Goal: Find contact information: Find contact information

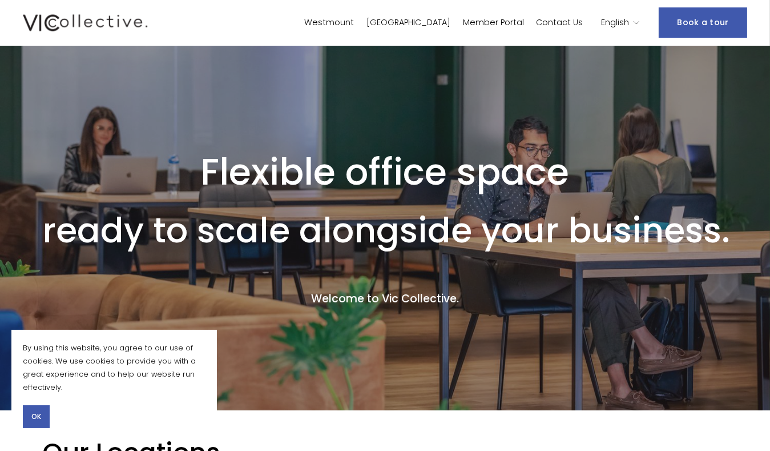
click at [35, 413] on span "OK" at bounding box center [36, 416] width 10 height 10
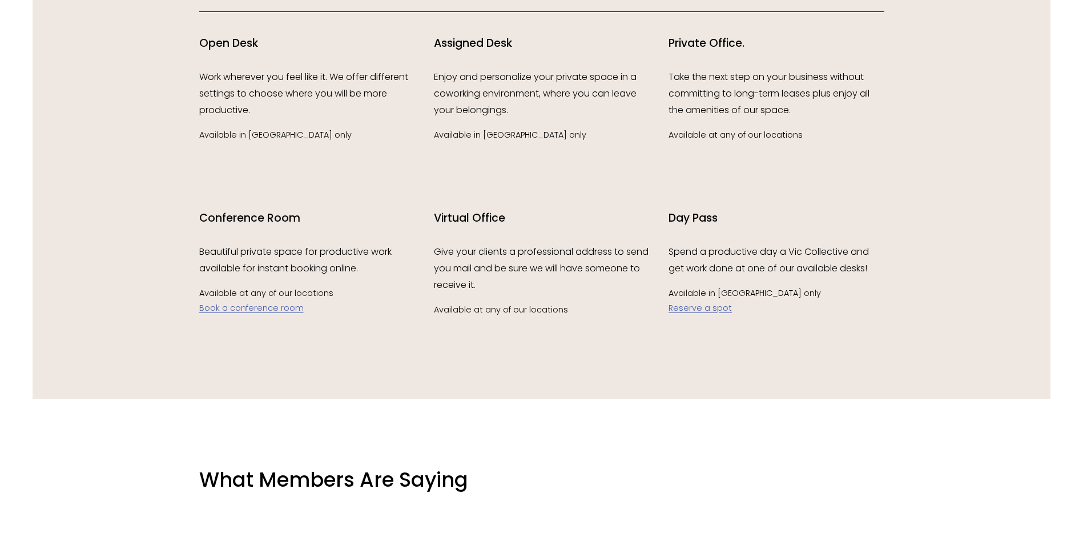
scroll to position [1850, 0]
click at [687, 312] on link "Reserve a spot" at bounding box center [700, 307] width 63 height 11
click at [770, 327] on div at bounding box center [541, 119] width 1083 height 622
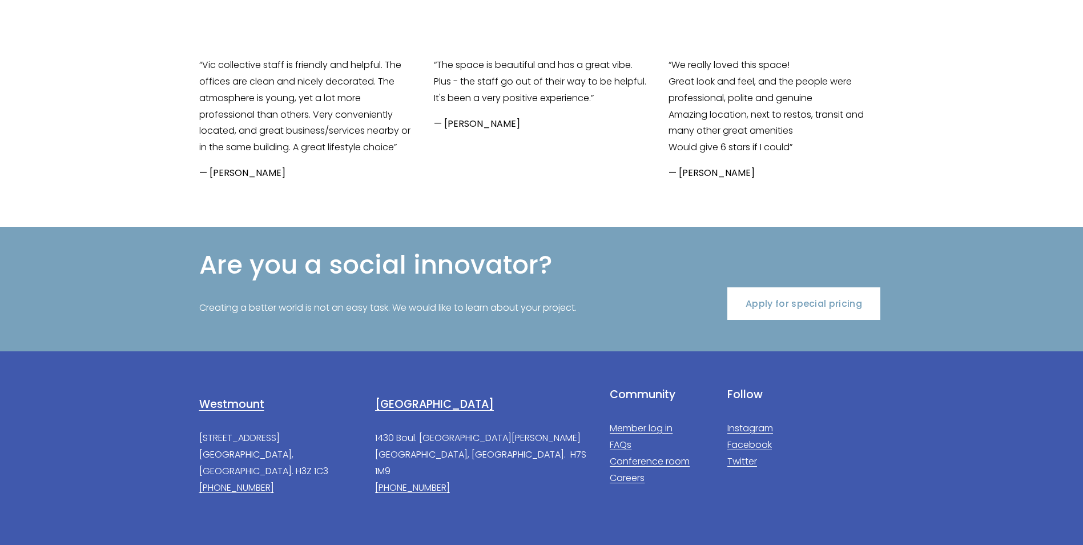
scroll to position [2424, 0]
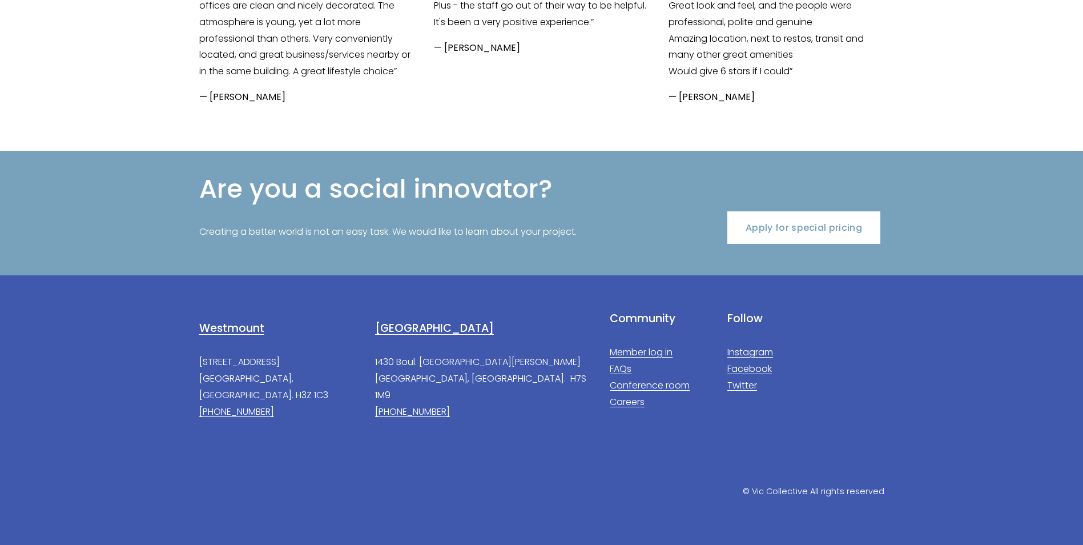
click at [770, 239] on link "Apply for special pricing" at bounding box center [804, 227] width 153 height 33
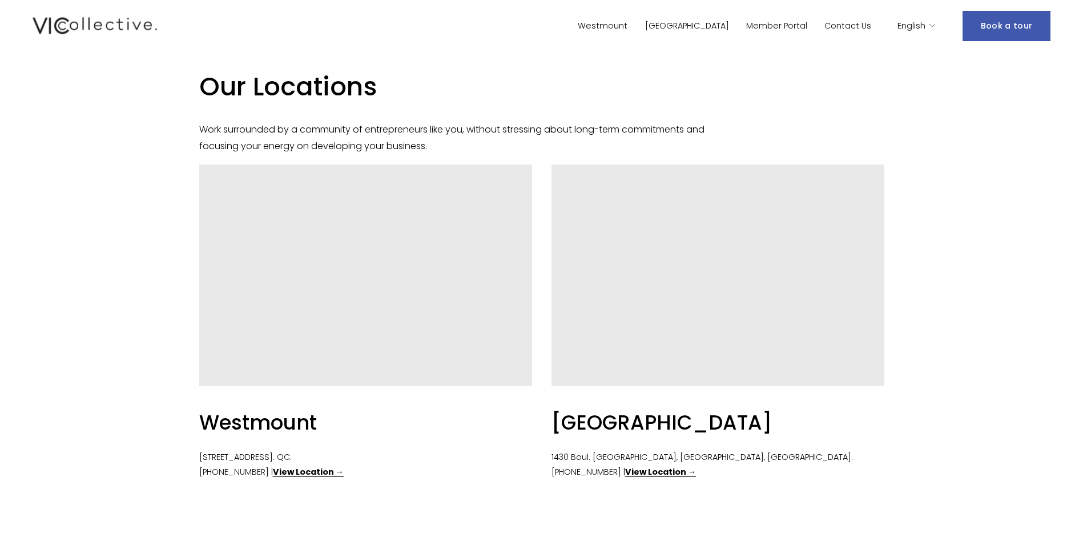
scroll to position [0, 0]
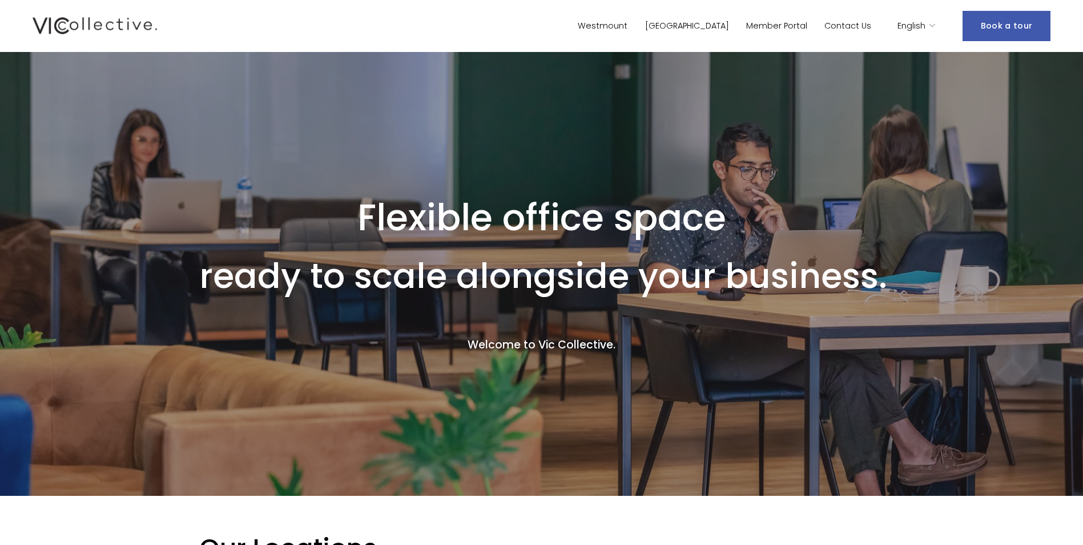
click at [628, 23] on link "Westmount" at bounding box center [603, 26] width 50 height 17
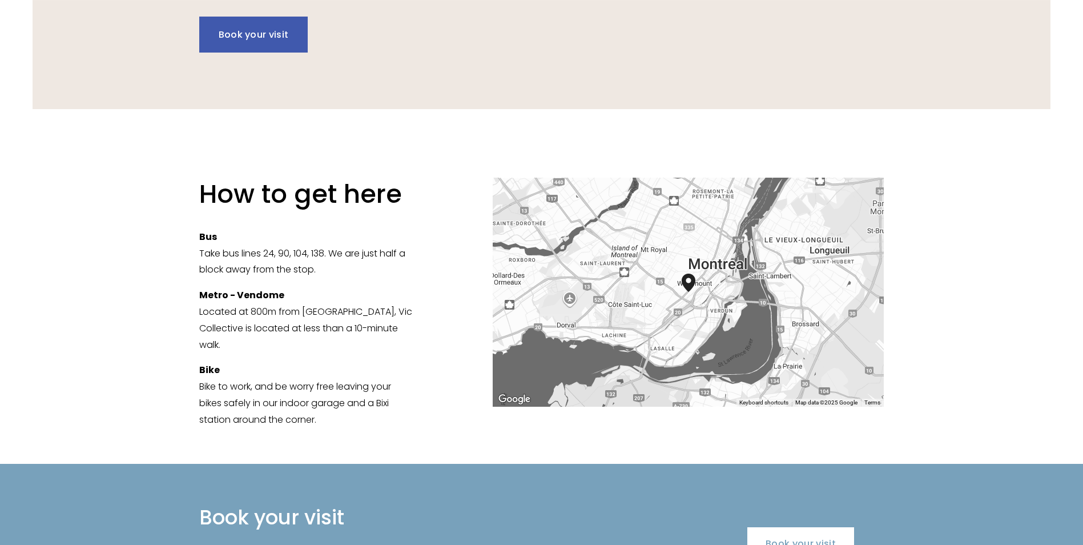
scroll to position [1978, 0]
click at [296, 270] on p "Bus Take bus lines 24, 90, 104, 138. We are just half a block away from the sto…" at bounding box center [306, 252] width 215 height 49
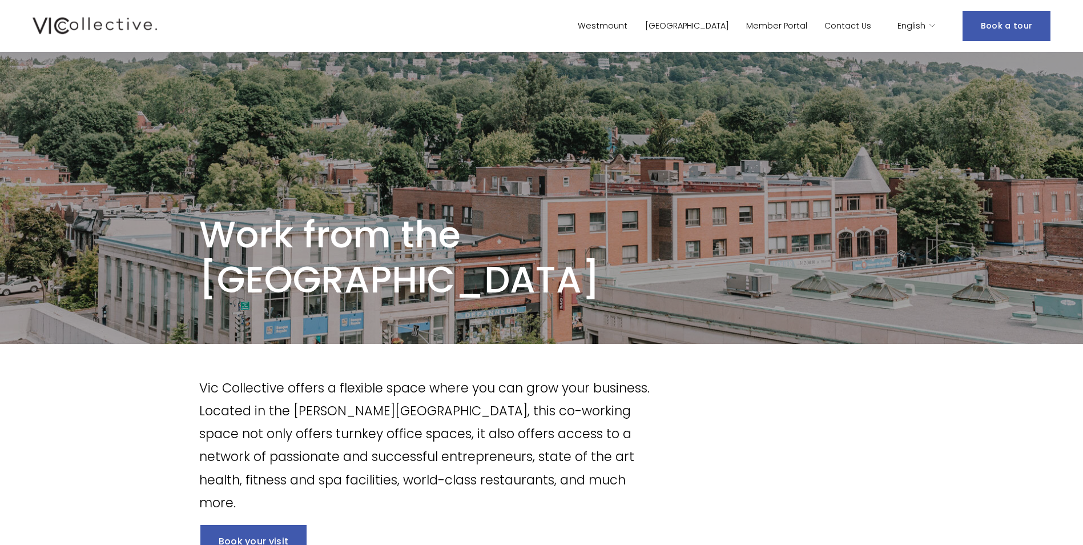
scroll to position [0, 0]
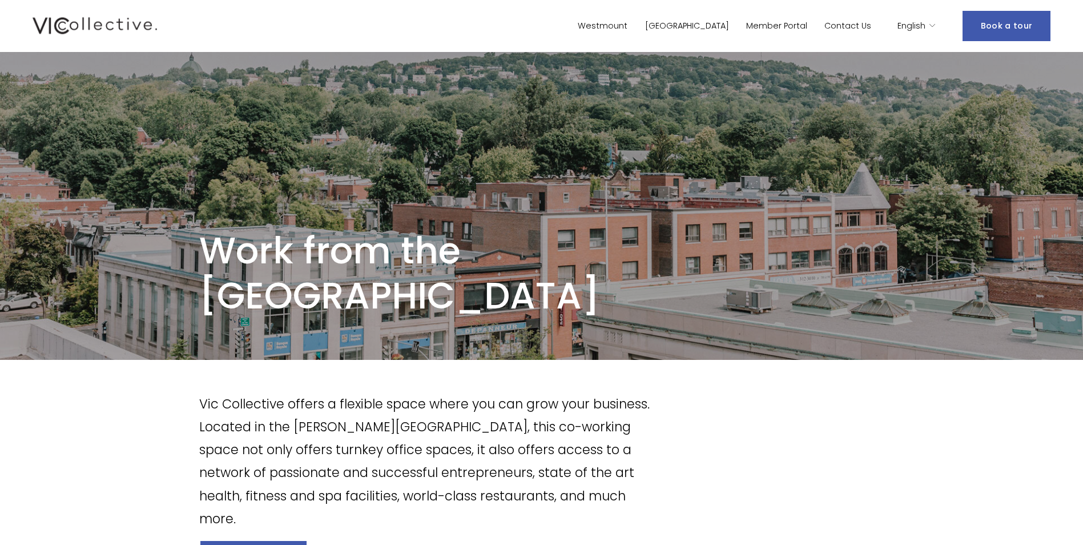
click at [921, 24] on span "English" at bounding box center [912, 26] width 28 height 15
click at [864, 25] on link "Contact Us" at bounding box center [848, 26] width 47 height 17
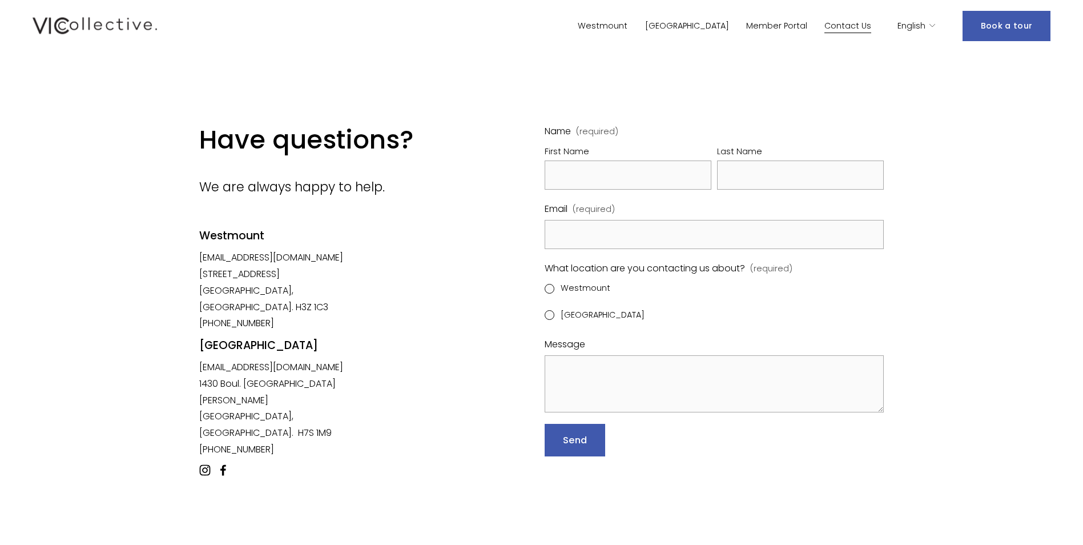
click at [294, 262] on div "Westmount" at bounding box center [282, 246] width 167 height 36
drag, startPoint x: 199, startPoint y: 260, endPoint x: 340, endPoint y: 261, distance: 141.1
click at [340, 261] on div "Westmount" at bounding box center [282, 246] width 167 height 36
drag, startPoint x: 340, startPoint y: 261, endPoint x: 303, endPoint y: 260, distance: 37.1
click at [303, 260] on div "Westmount" at bounding box center [282, 246] width 167 height 36
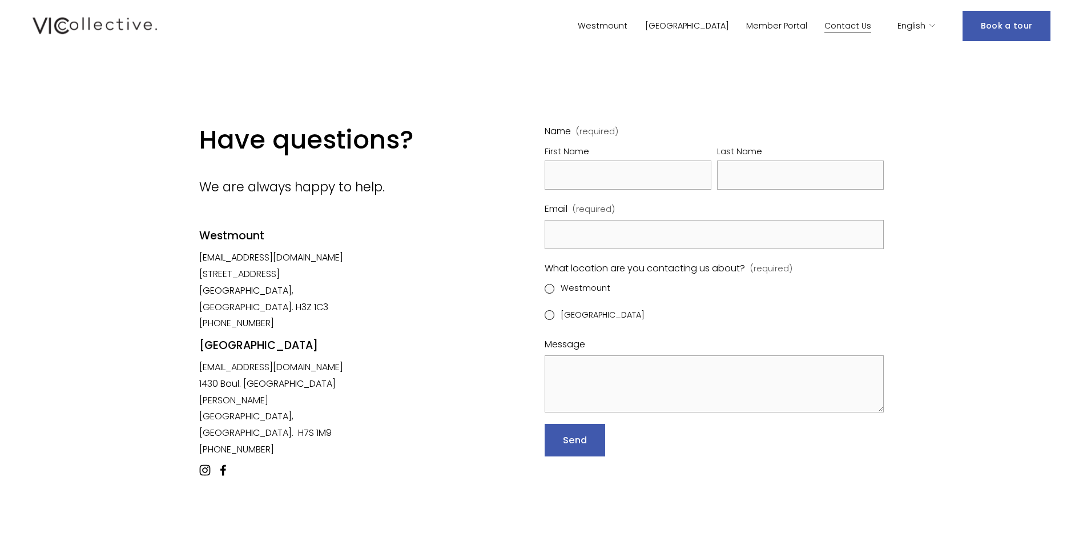
click at [303, 260] on div "Westmount" at bounding box center [282, 246] width 167 height 36
drag, startPoint x: 303, startPoint y: 260, endPoint x: 236, endPoint y: 292, distance: 73.8
click at [236, 292] on p "[EMAIL_ADDRESS][DOMAIN_NAME] [STREET_ADDRESS]. H3Z 1C3 [PHONE_NUMBER]" at bounding box center [282, 291] width 167 height 82
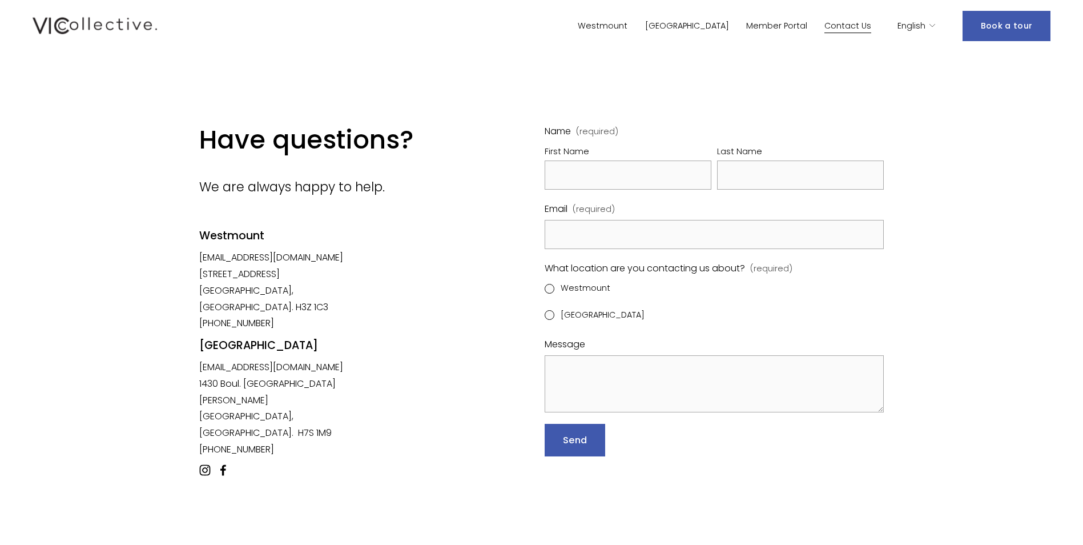
click at [143, 30] on img at bounding box center [95, 26] width 124 height 22
